Goal: Find contact information: Find contact information

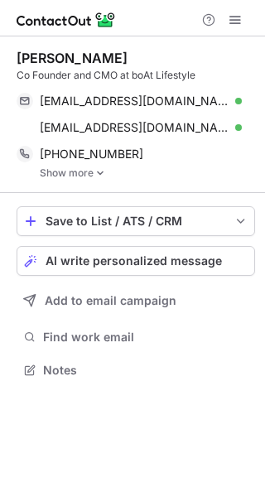
scroll to position [358, 265]
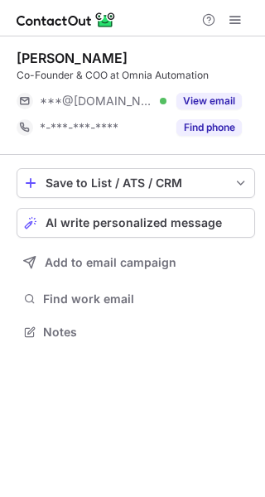
scroll to position [7, 8]
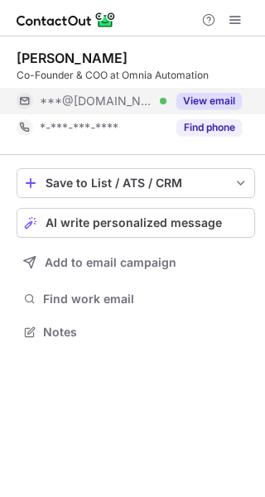
click at [223, 96] on button "View email" at bounding box center [208, 101] width 65 height 17
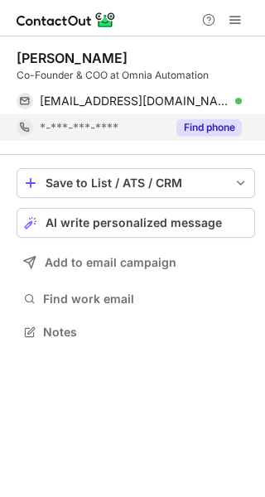
click at [214, 126] on button "Find phone" at bounding box center [208, 127] width 65 height 17
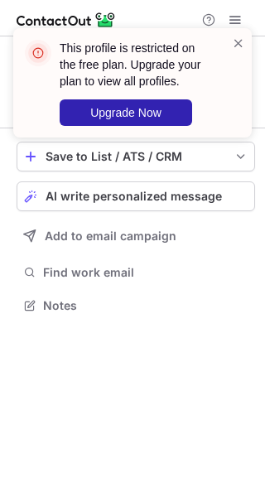
scroll to position [293, 265]
click at [237, 42] on span at bounding box center [238, 43] width 13 height 17
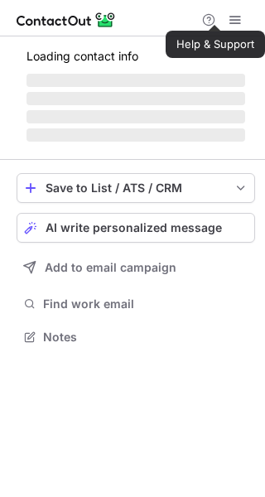
scroll to position [7, 8]
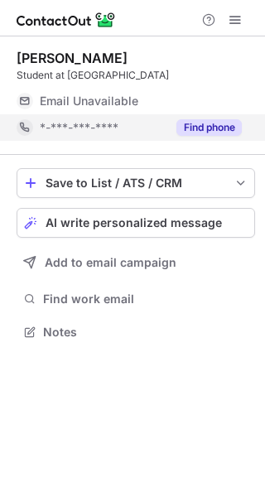
click at [209, 126] on button "Find phone" at bounding box center [208, 127] width 65 height 17
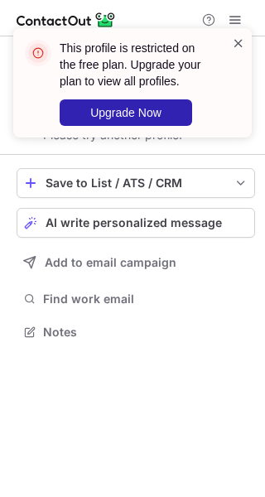
click at [238, 41] on span at bounding box center [238, 43] width 13 height 17
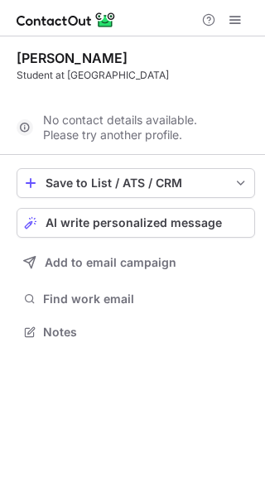
scroll to position [293, 265]
